Goal: Information Seeking & Learning: Check status

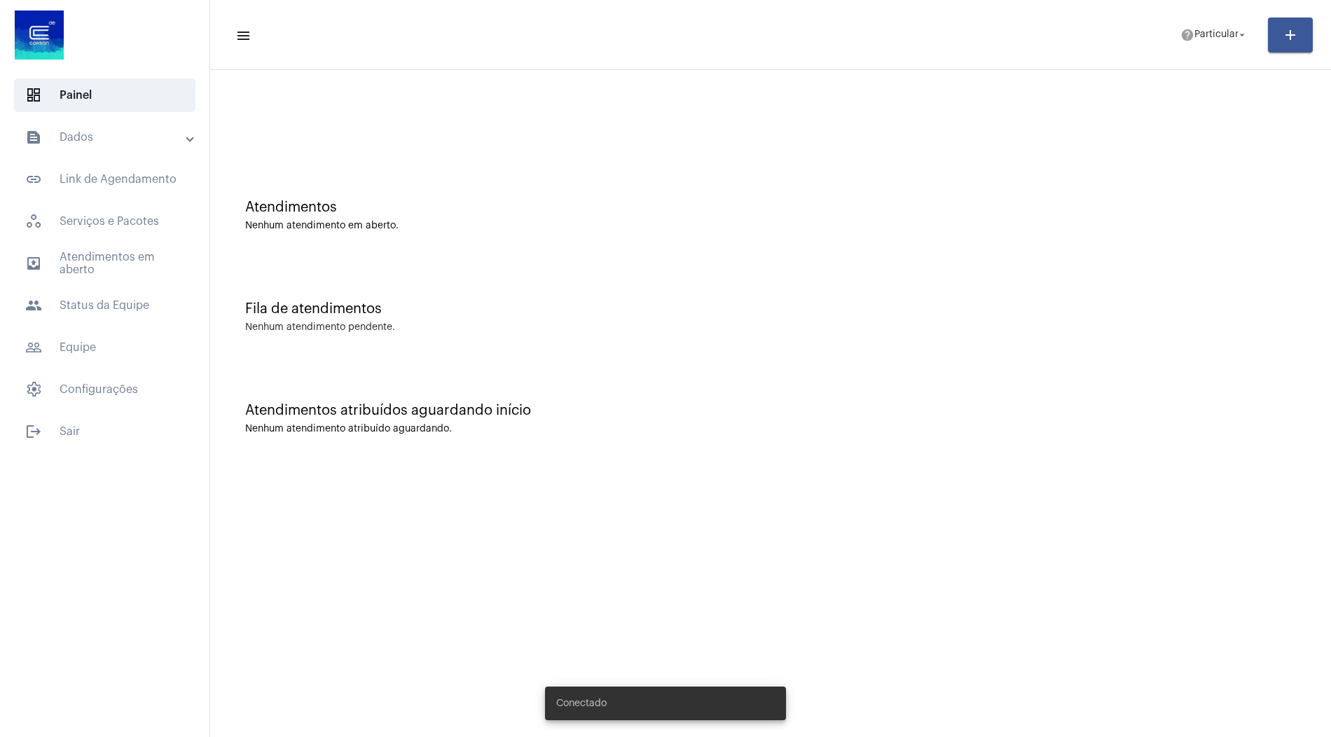
click at [134, 153] on mat-expansion-panel-header "text_snippet_outlined Dados" at bounding box center [108, 137] width 201 height 34
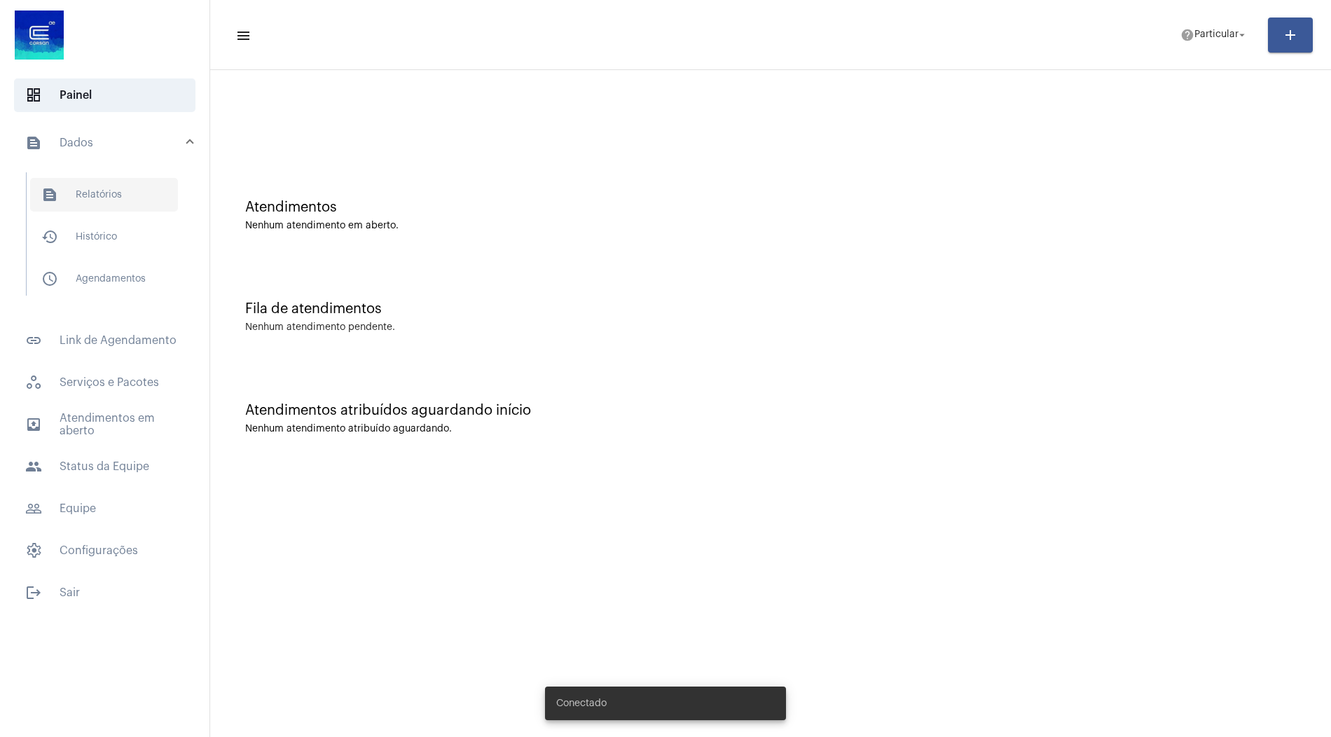
click at [119, 188] on span "text_snippet_outlined Relatórios" at bounding box center [104, 195] width 148 height 34
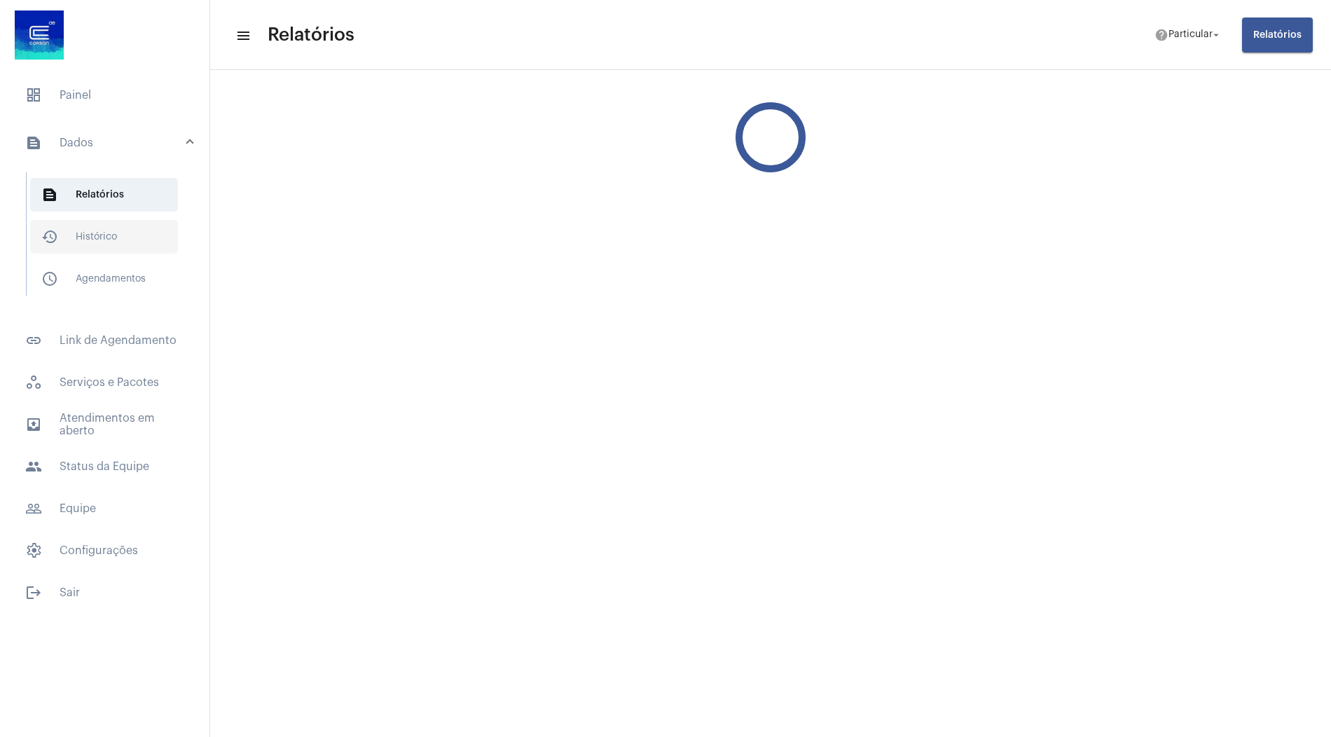
click at [114, 236] on span "history_outlined Histórico" at bounding box center [104, 237] width 148 height 34
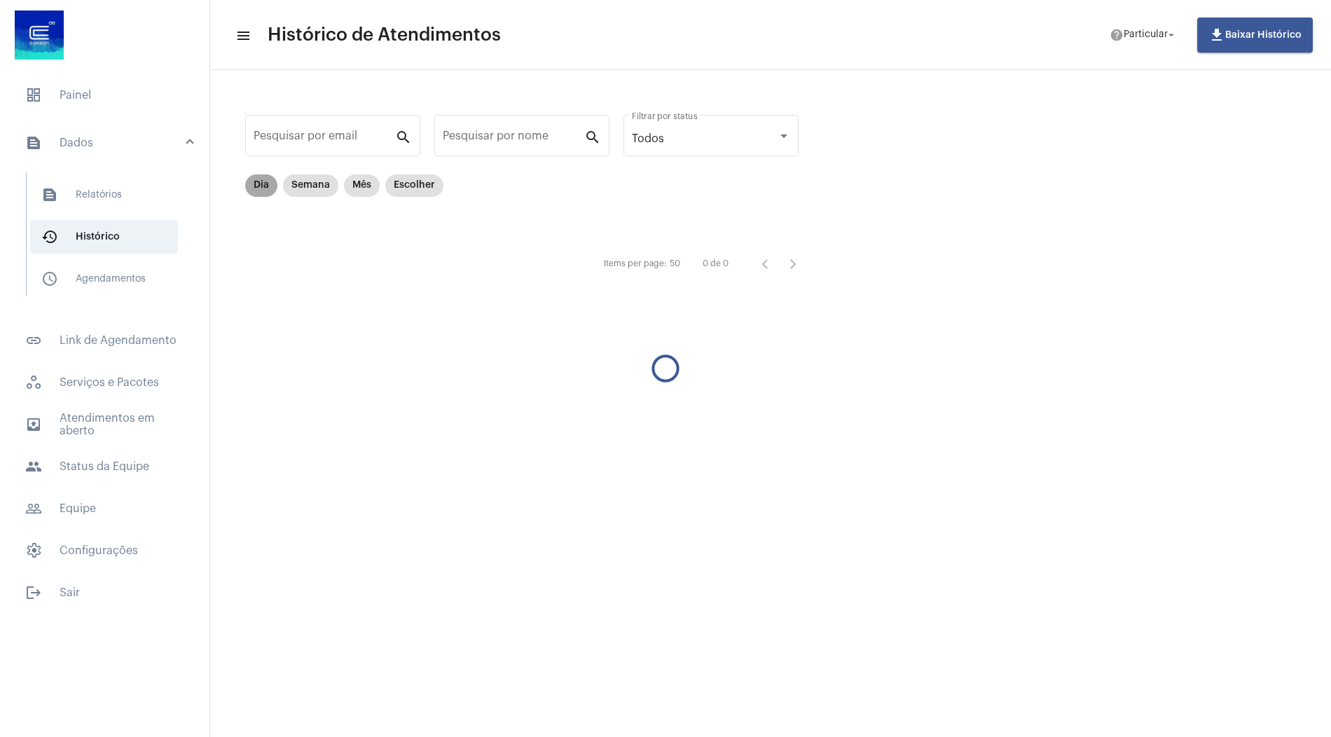
click at [265, 181] on mat-chip "Dia" at bounding box center [261, 185] width 32 height 22
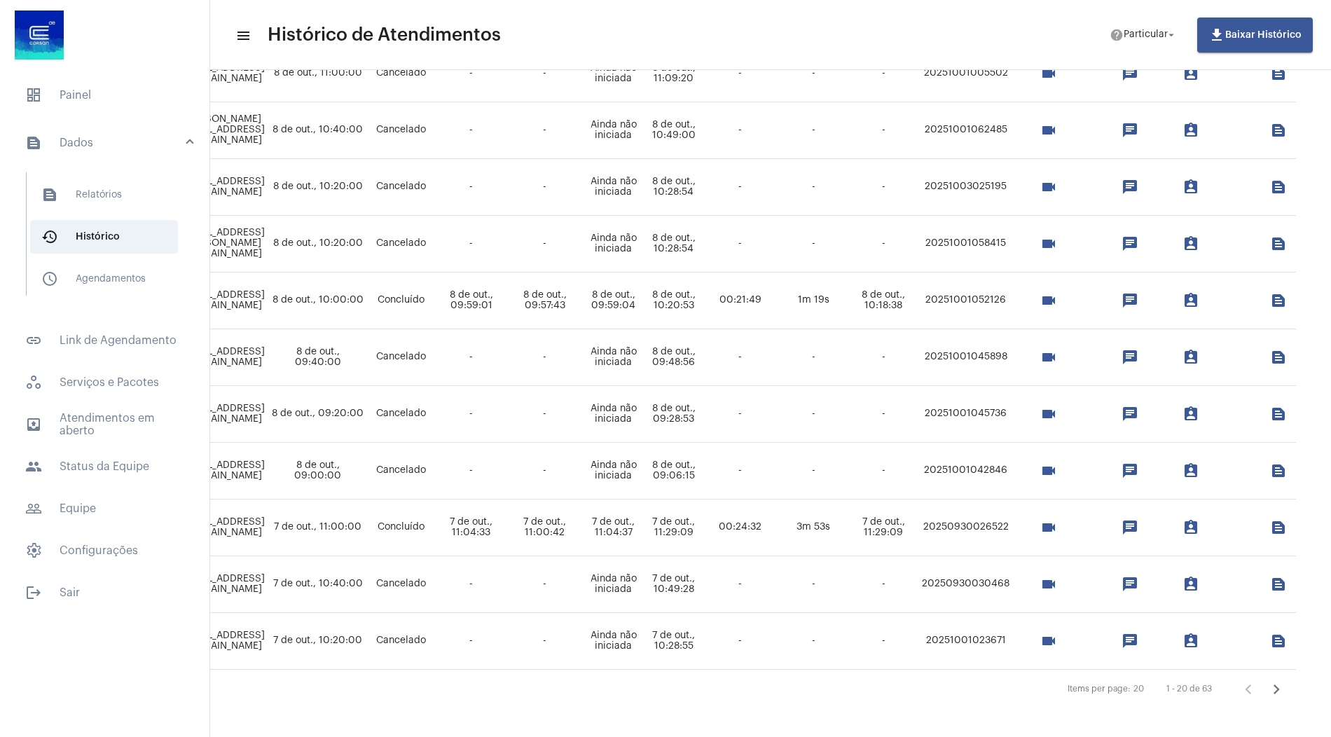
scroll to position [749, 618]
click at [1278, 687] on icon "Próxima página" at bounding box center [1276, 689] width 20 height 20
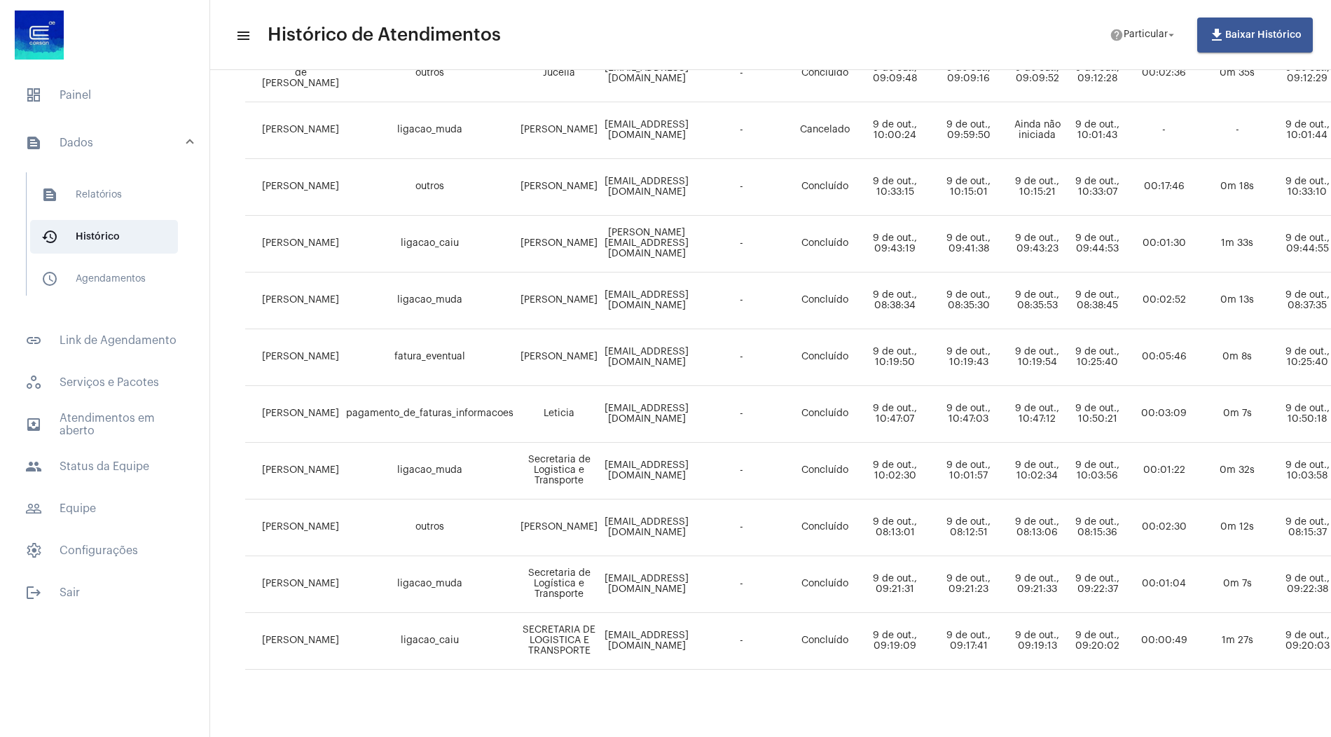
scroll to position [749, 14]
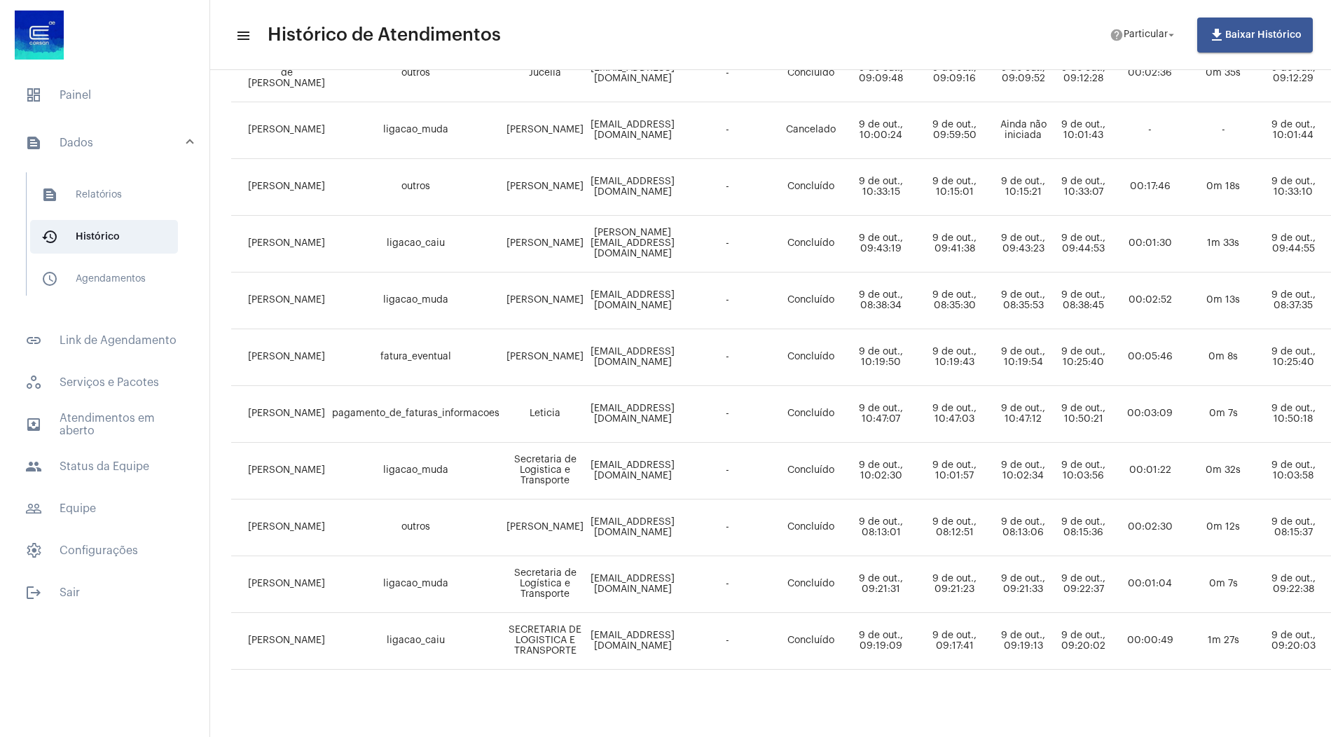
drag, startPoint x: 736, startPoint y: 577, endPoint x: 576, endPoint y: 583, distance: 159.8
click at [587, 583] on td "[EMAIL_ADDRESS][DOMAIN_NAME]" at bounding box center [632, 584] width 91 height 57
copy td "[EMAIL_ADDRESS][DOMAIN_NAME]"
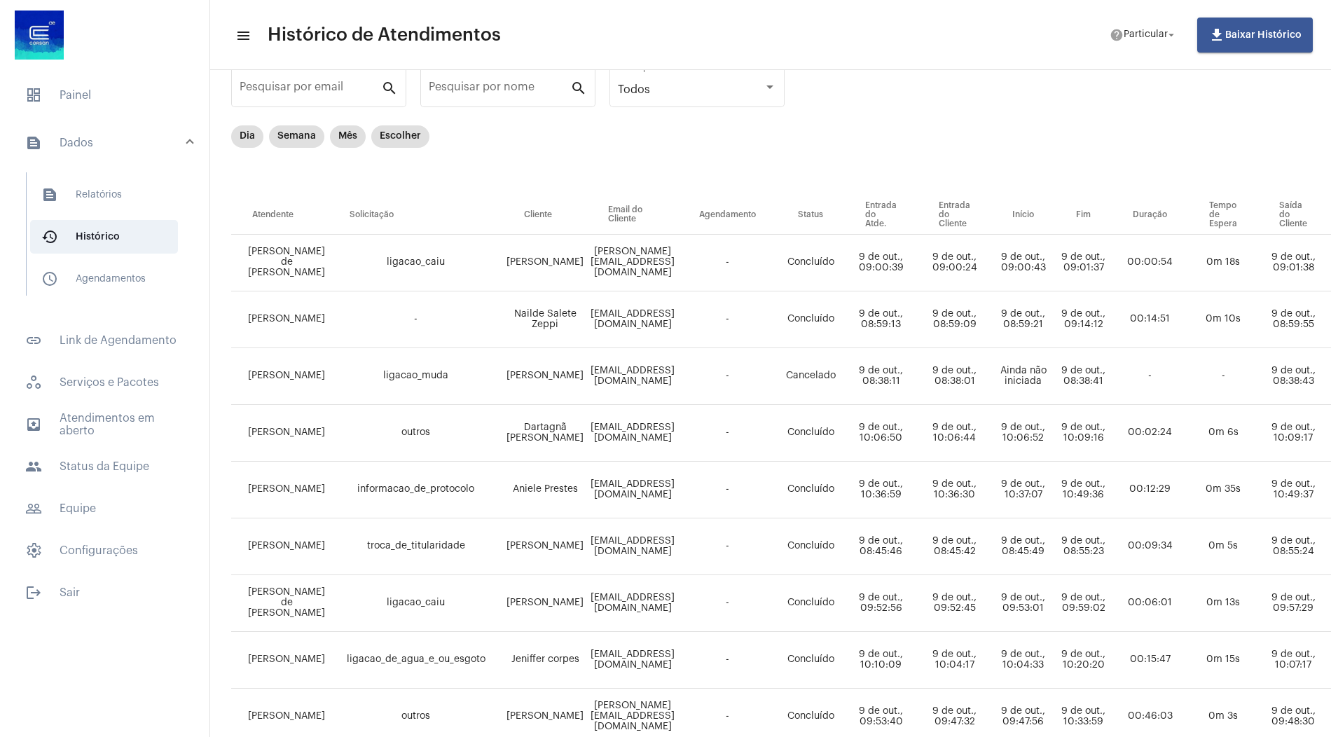
scroll to position [0, 14]
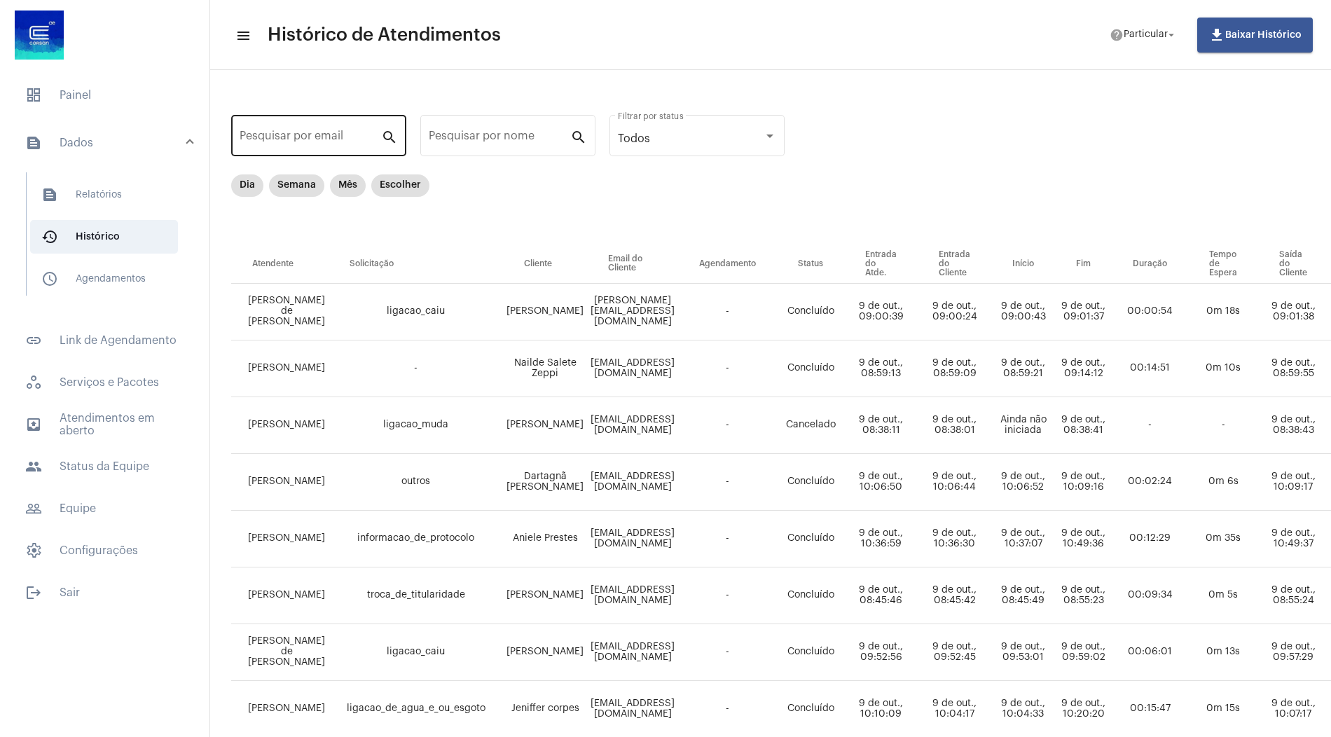
click at [326, 135] on input "Pesquisar por email" at bounding box center [310, 138] width 141 height 13
paste input "[EMAIL_ADDRESS][DOMAIN_NAME]"
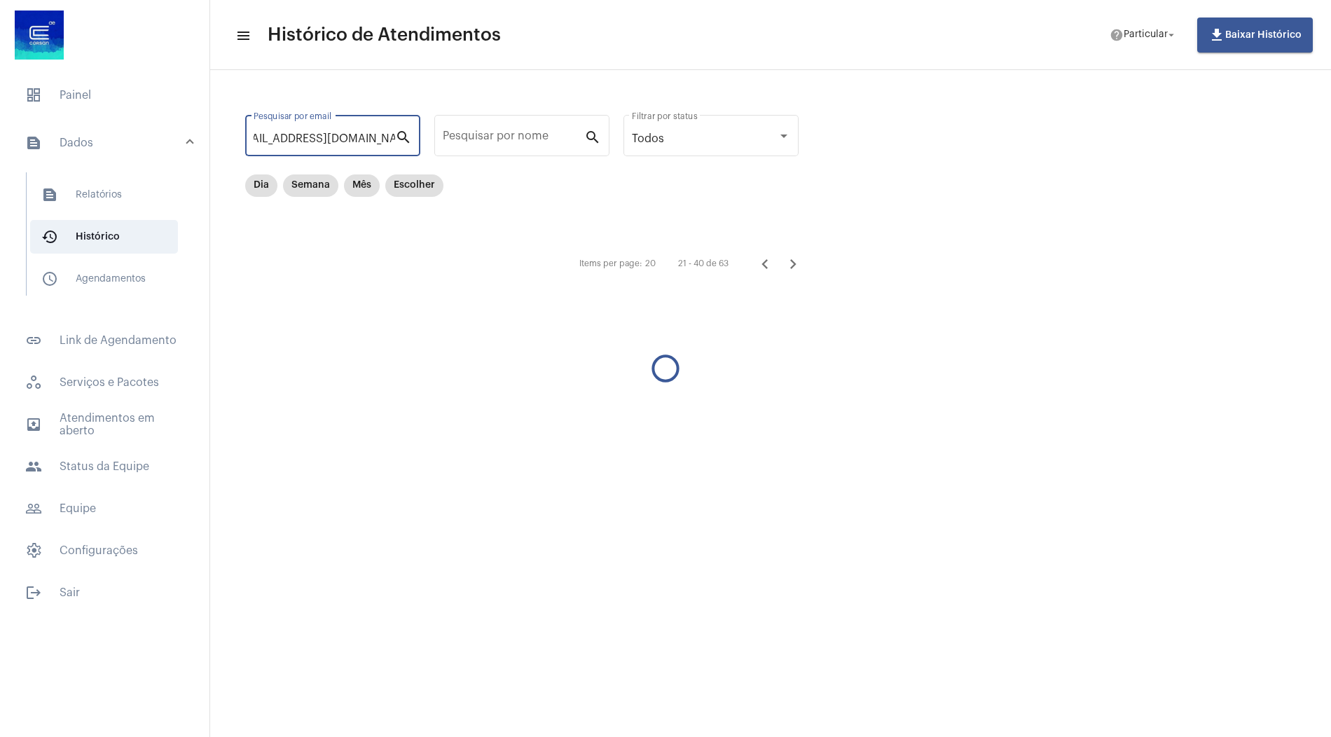
type input "[EMAIL_ADDRESS][DOMAIN_NAME]"
click at [268, 188] on mat-chip "Dia" at bounding box center [261, 185] width 32 height 22
click at [764, 263] on icon "Página anterior" at bounding box center [764, 264] width 6 height 10
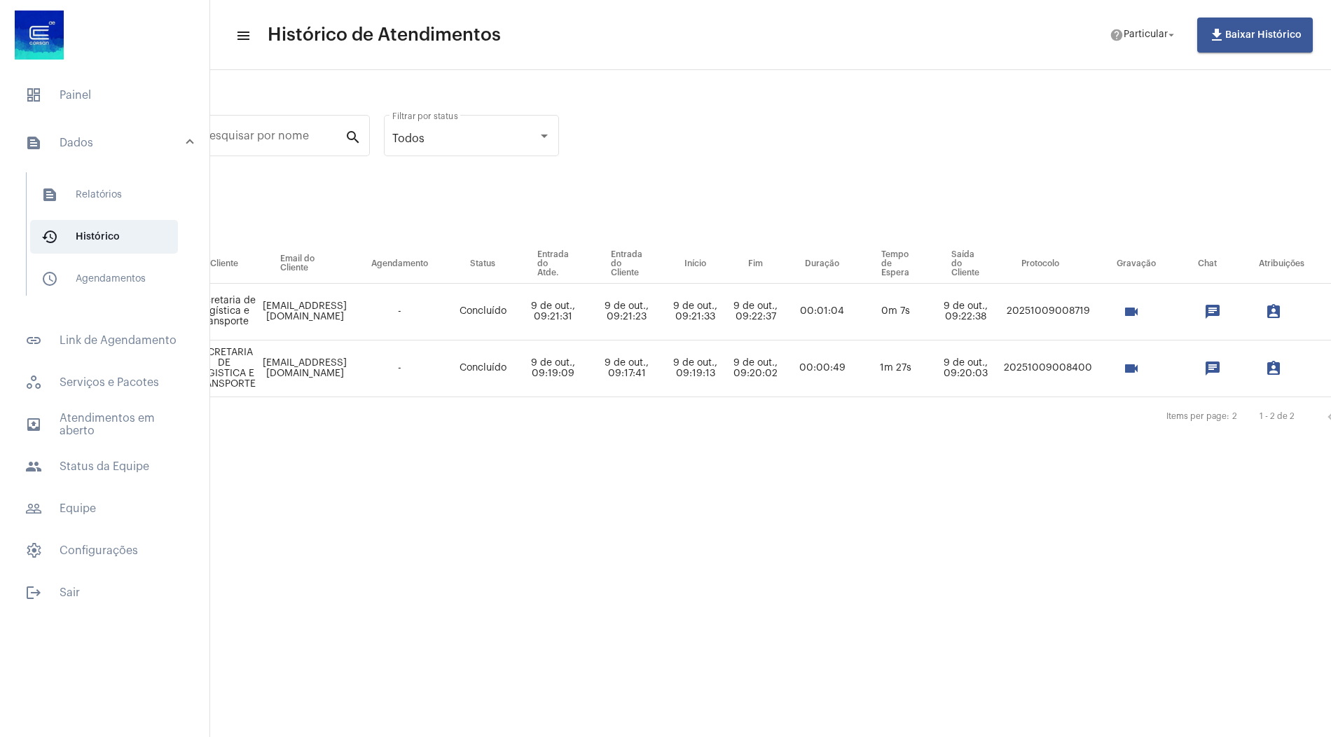
scroll to position [0, 323]
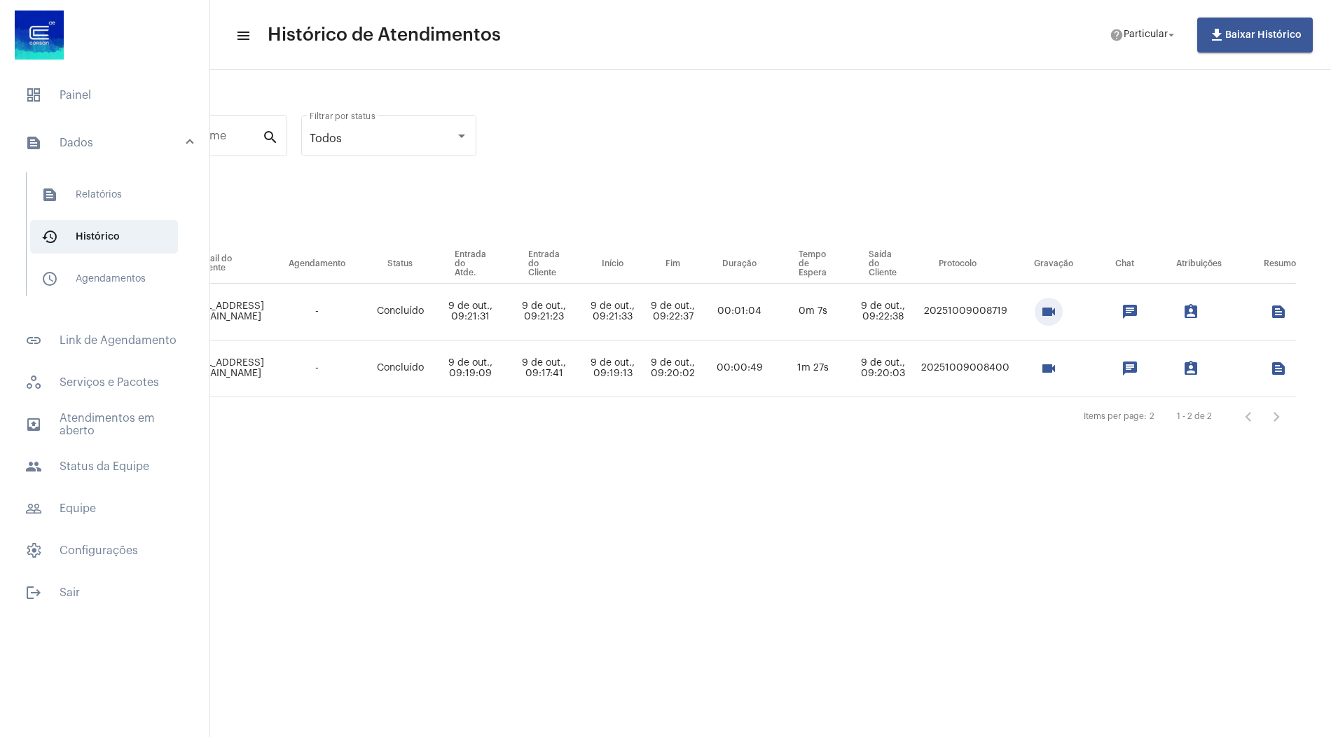
click at [1049, 311] on mat-icon "videocam" at bounding box center [1048, 311] width 17 height 17
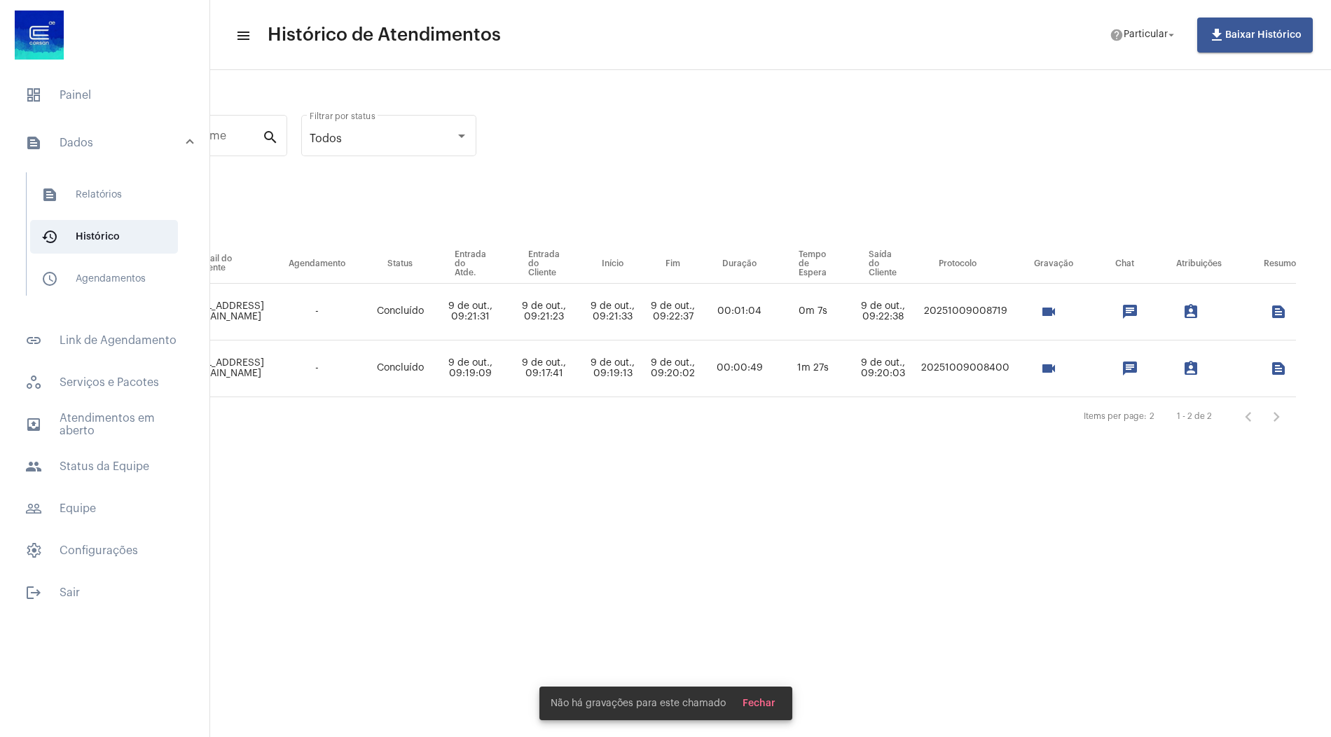
click at [1048, 368] on mat-icon "videocam" at bounding box center [1048, 368] width 17 height 17
click at [1122, 309] on mat-icon "chat" at bounding box center [1129, 311] width 17 height 17
click at [1130, 366] on mat-icon "chat" at bounding box center [1129, 368] width 17 height 17
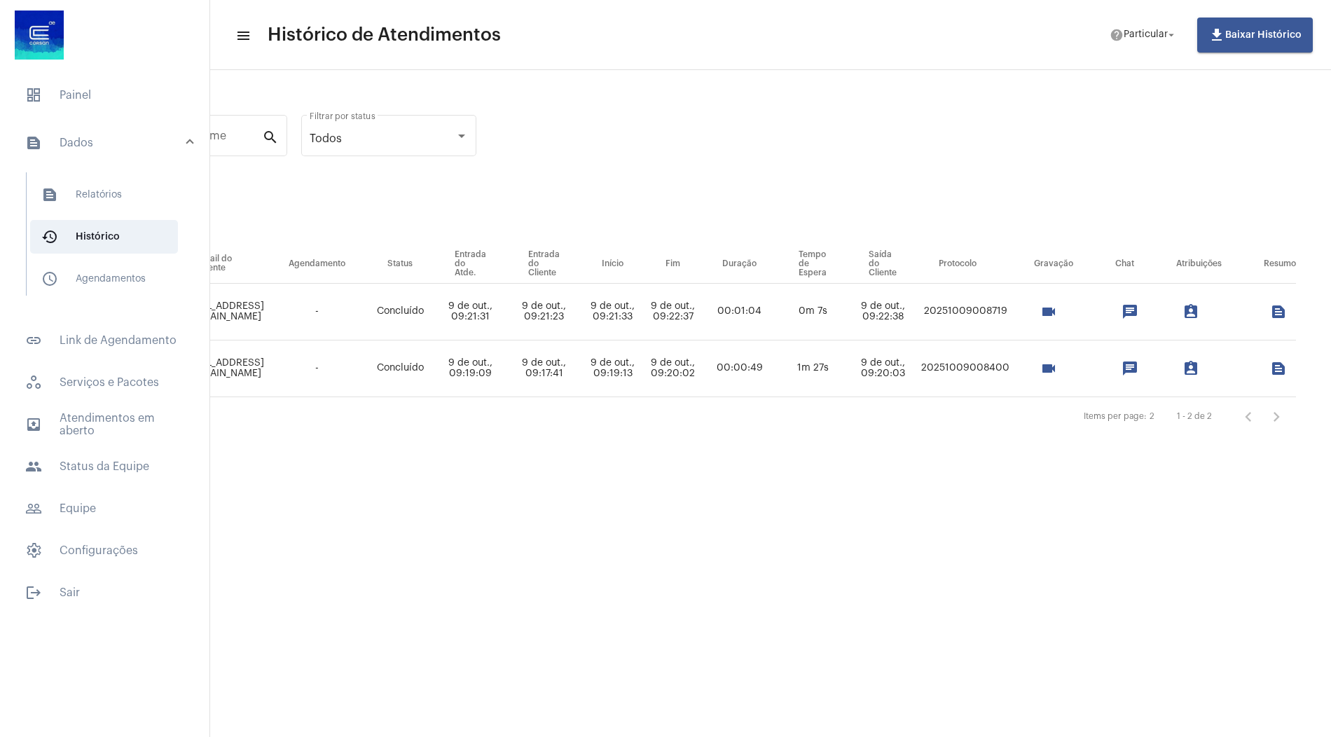
click at [1080, 316] on div "videocam" at bounding box center [1053, 312] width 80 height 28
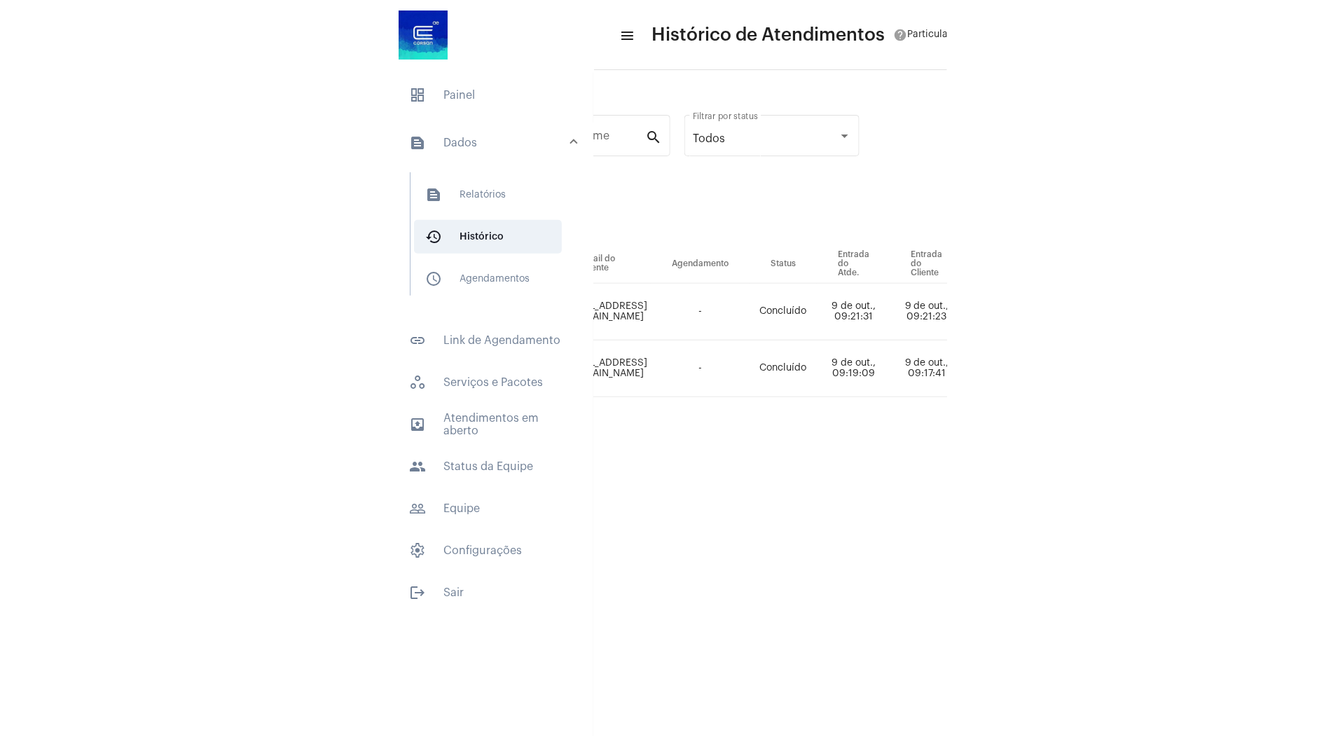
scroll to position [0, 1090]
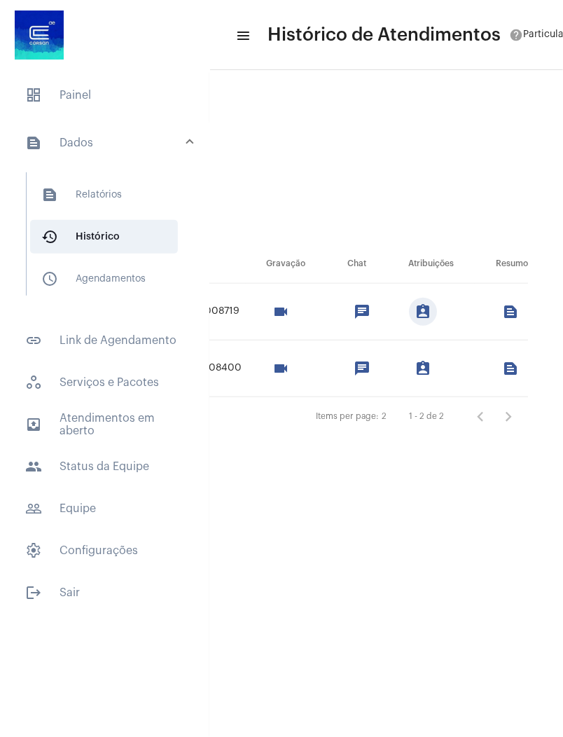
click at [421, 313] on mat-icon "assignment_ind" at bounding box center [423, 311] width 17 height 17
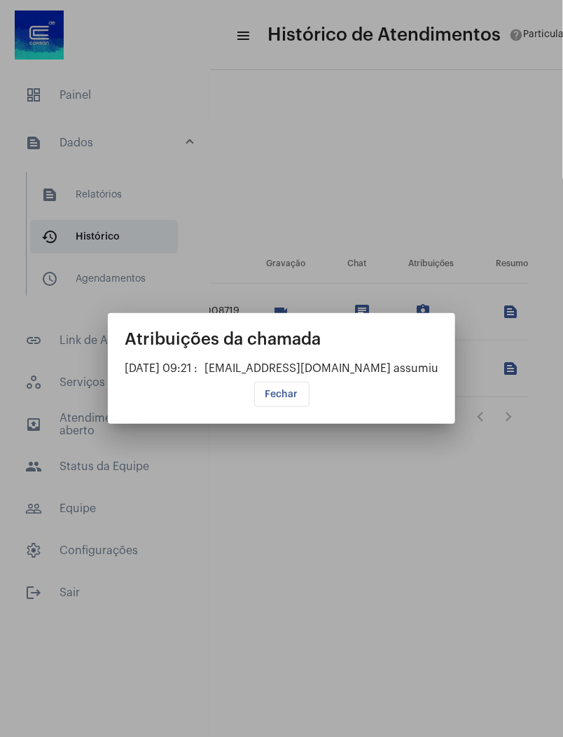
click at [273, 398] on span "Fechar" at bounding box center [281, 394] width 33 height 10
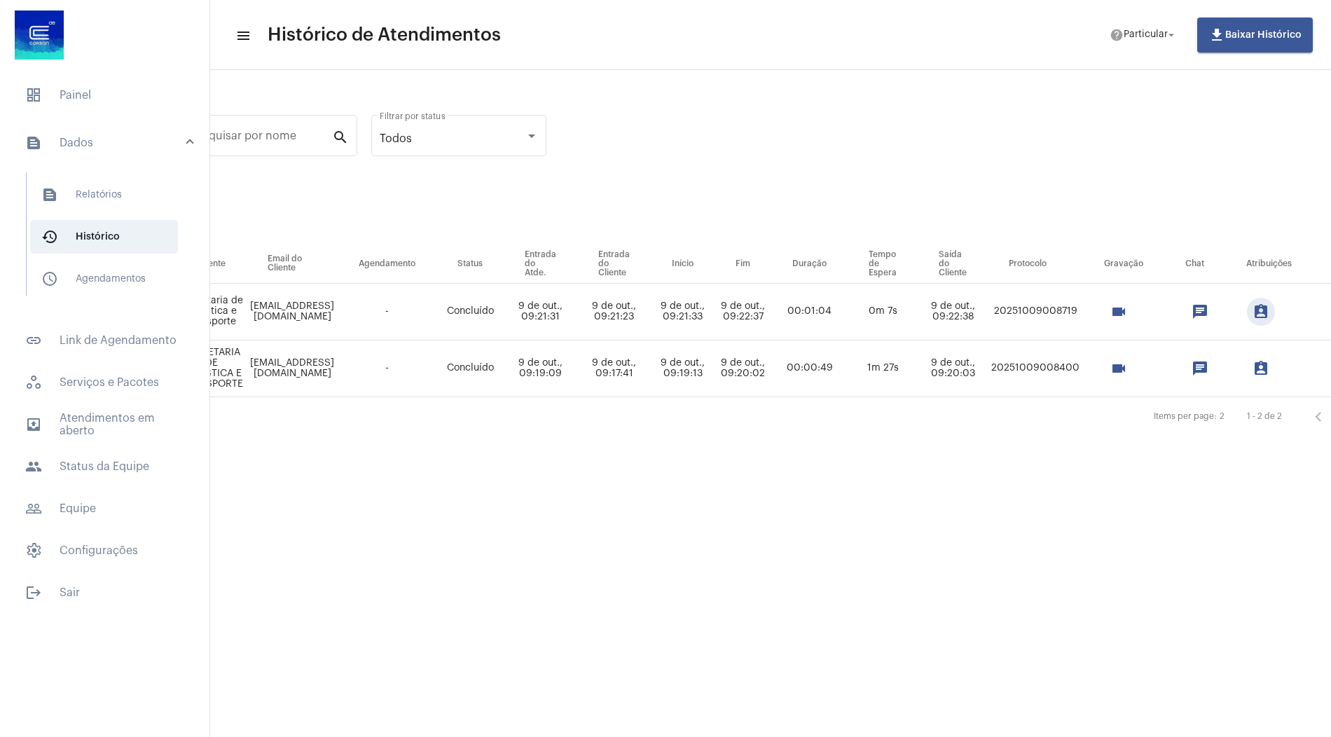
scroll to position [0, 323]
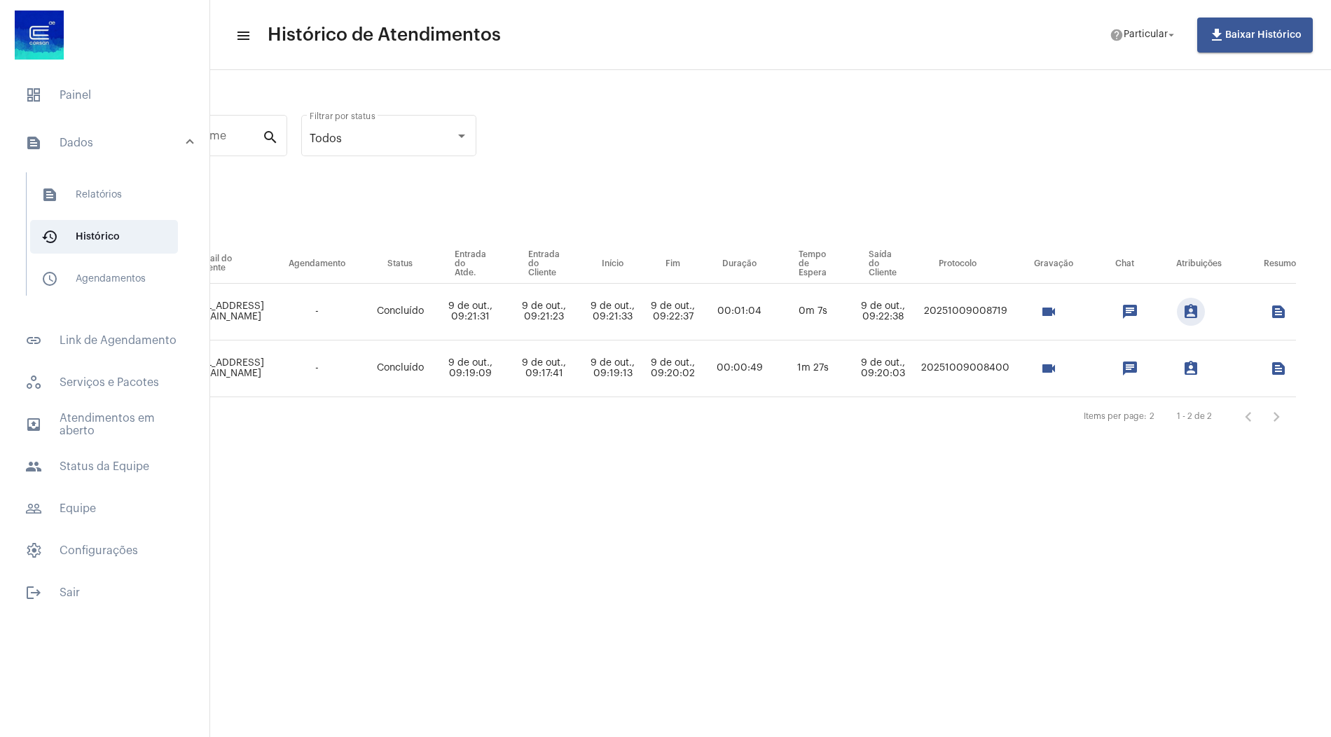
click at [1190, 316] on mat-icon "assignment_ind" at bounding box center [1190, 311] width 17 height 17
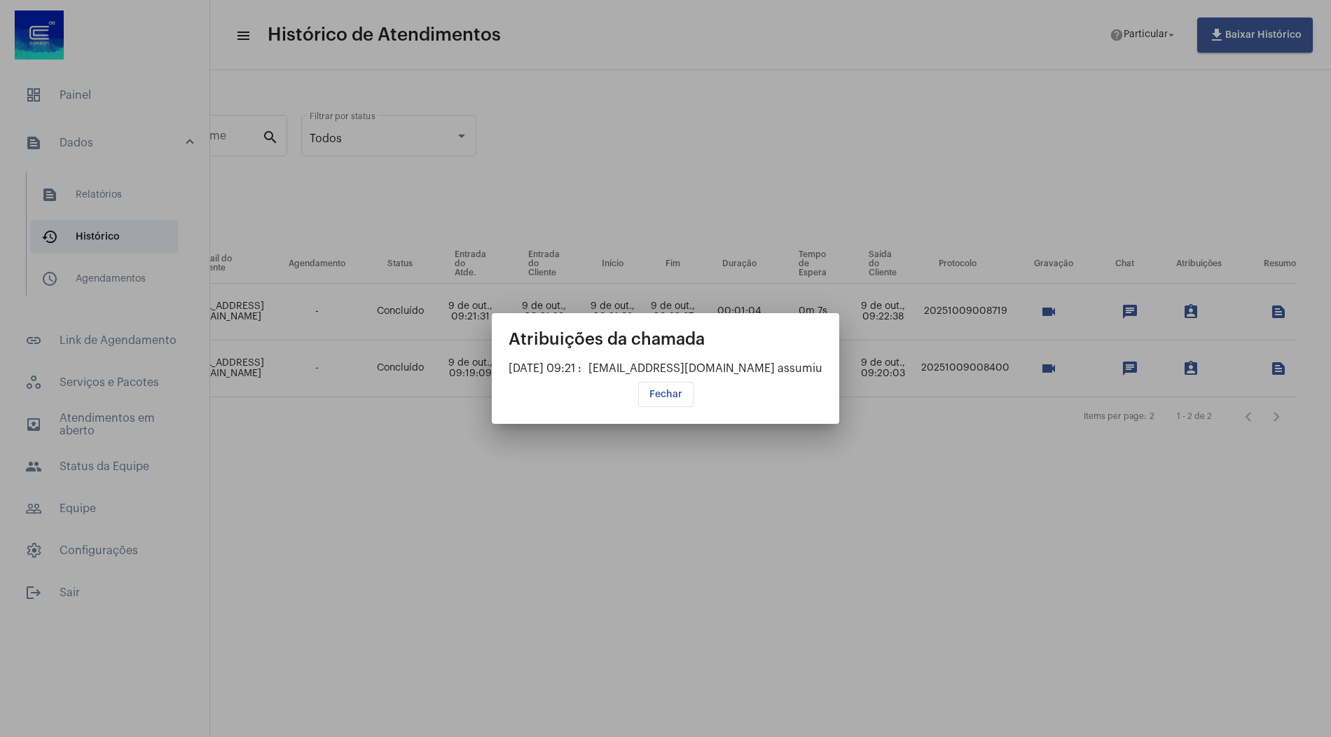
drag, startPoint x: 589, startPoint y: 368, endPoint x: 798, endPoint y: 366, distance: 209.4
click at [798, 366] on div "[DATE] 09:21 : [EMAIL_ADDRESS][DOMAIN_NAME] assumiu" at bounding box center [665, 368] width 314 height 13
copy div "[EMAIL_ADDRESS][DOMAIN_NAME]"
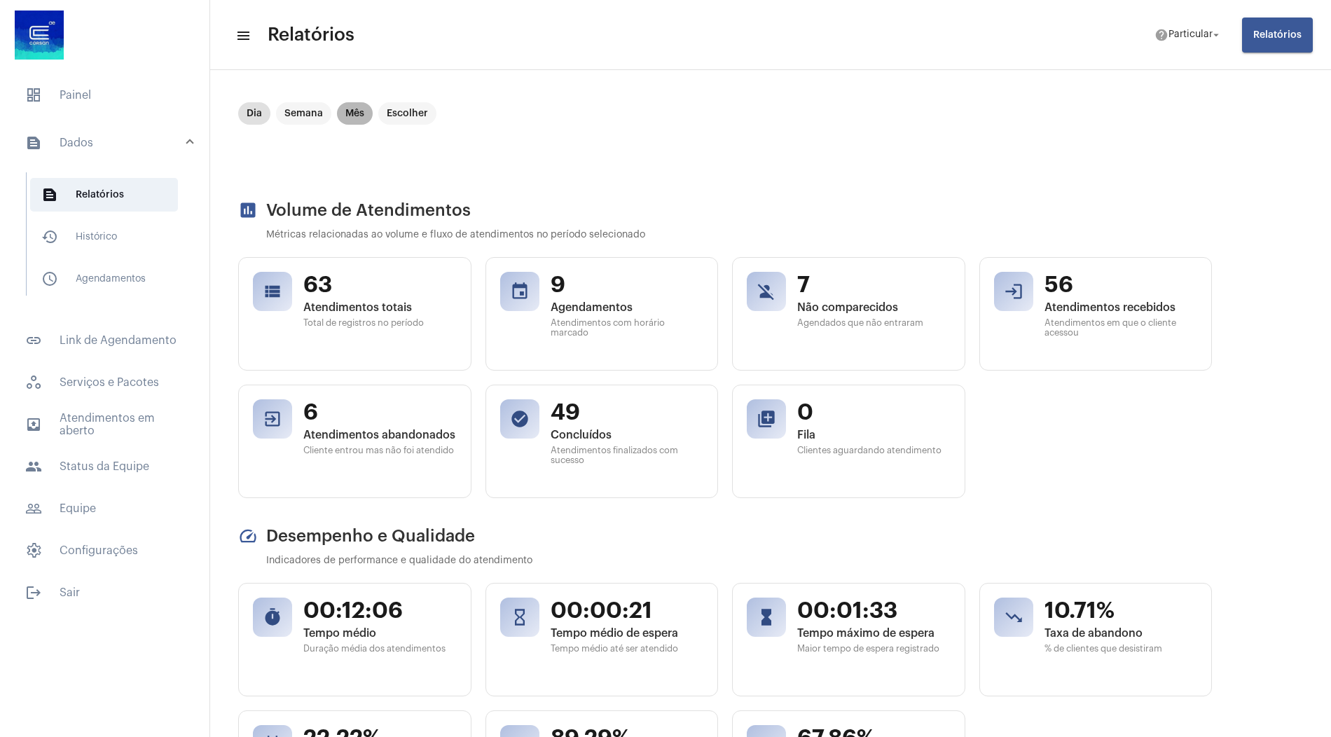
click at [357, 109] on mat-chip "Mês" at bounding box center [355, 113] width 36 height 22
